Goal: Use online tool/utility

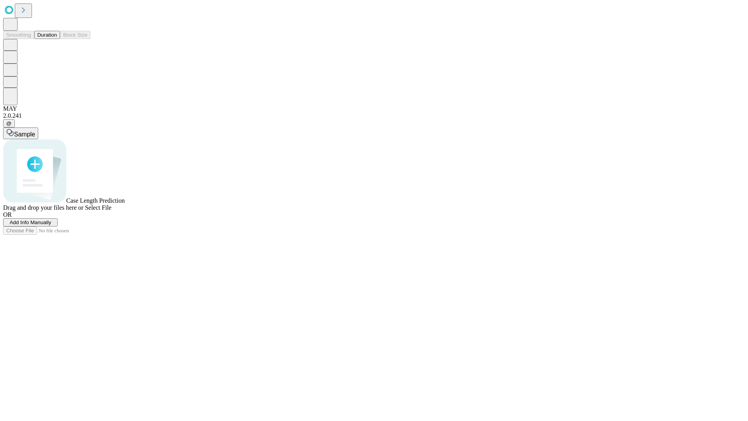
click at [57, 39] on button "Duration" at bounding box center [47, 35] width 26 height 8
click at [111, 211] on span "Select File" at bounding box center [98, 207] width 26 height 7
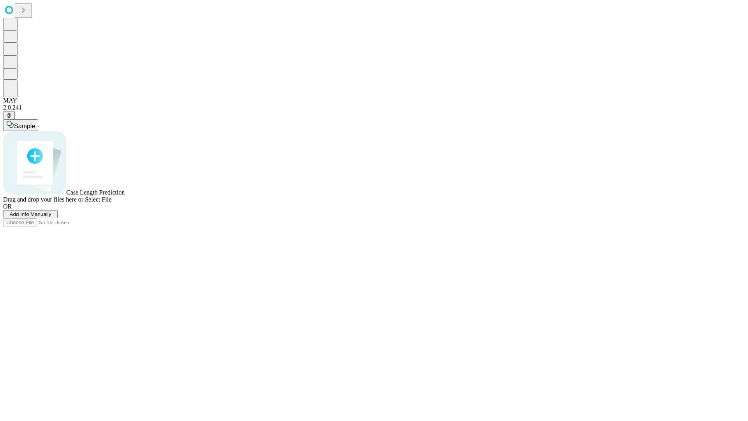
click at [111, 203] on span "Select File" at bounding box center [98, 199] width 26 height 7
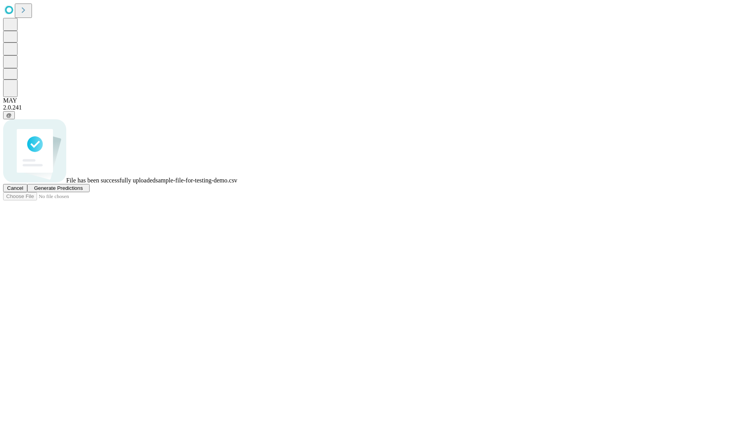
click at [83, 191] on span "Generate Predictions" at bounding box center [58, 188] width 49 height 6
